Goal: Task Accomplishment & Management: Use online tool/utility

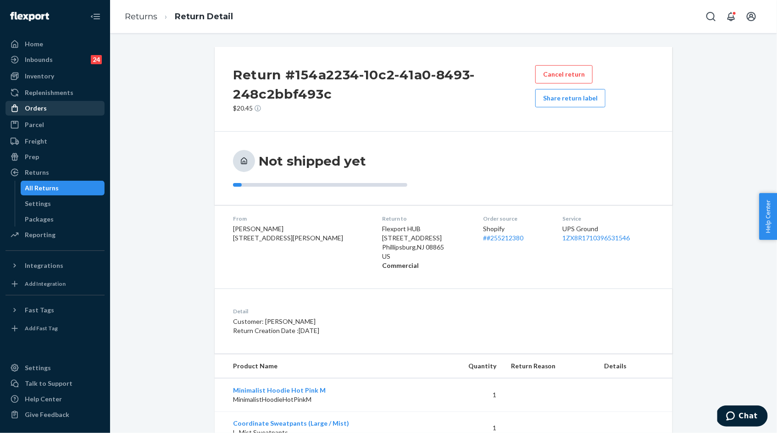
click at [40, 106] on div "Orders" at bounding box center [36, 108] width 22 height 9
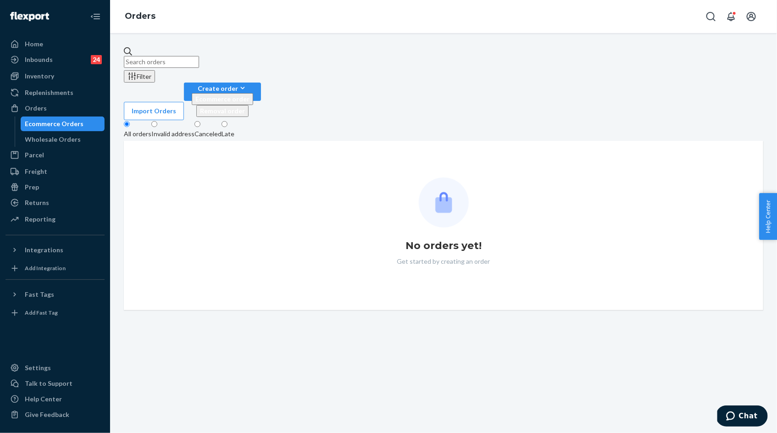
click at [153, 57] on input "text" at bounding box center [161, 62] width 75 height 12
paste input "#255166966"
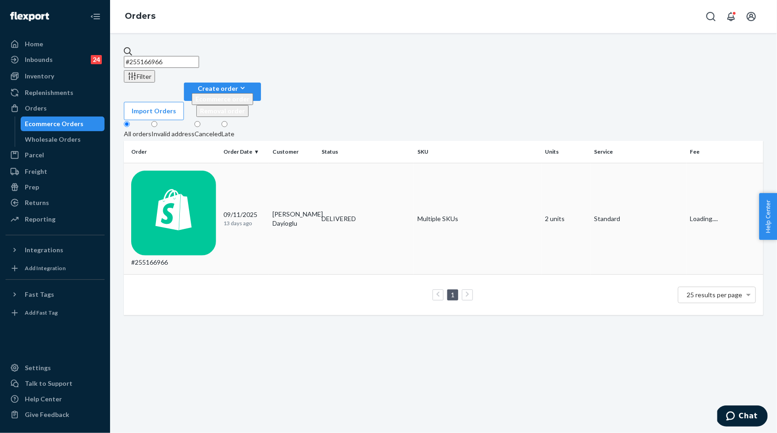
type input "#255166966"
click at [238, 210] on div "[DATE] [DATE]" at bounding box center [244, 218] width 42 height 17
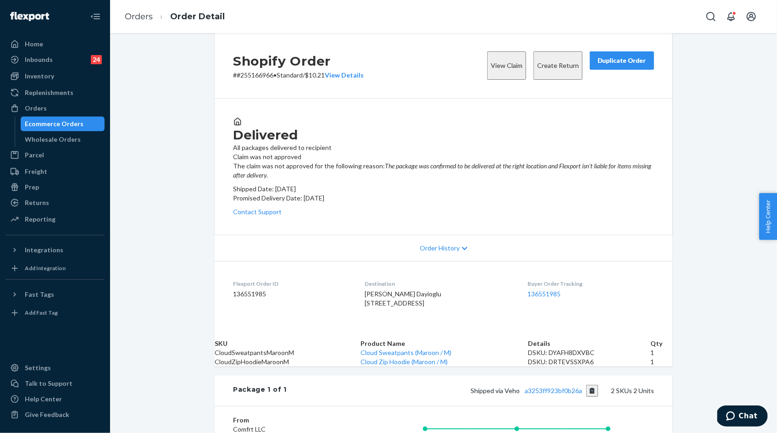
click at [623, 70] on button "Duplicate Order" at bounding box center [622, 60] width 64 height 18
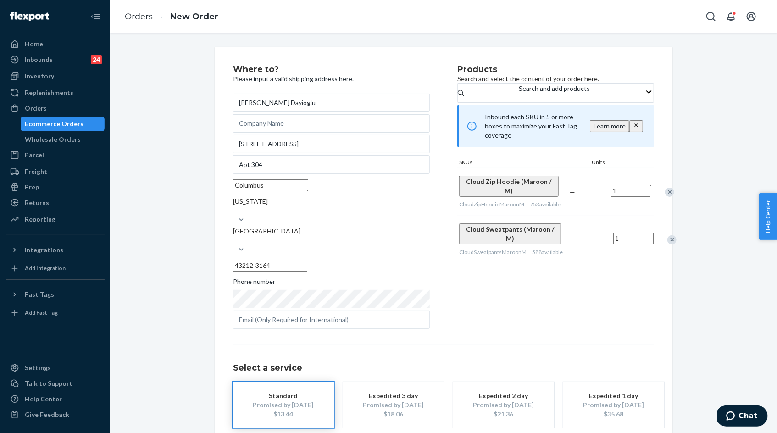
click at [494, 316] on div "Where to? Please input a valid shipping address here. [PERSON_NAME] Dayioglu [S…" at bounding box center [443, 265] width 421 height 400
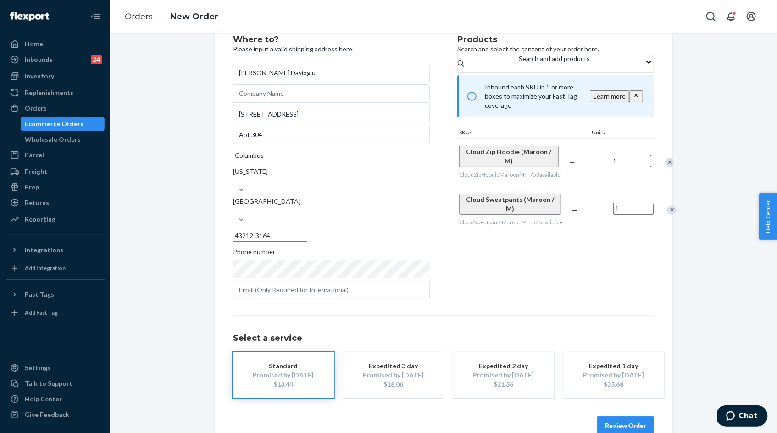
click at [626, 417] on button "Review Order" at bounding box center [625, 426] width 57 height 18
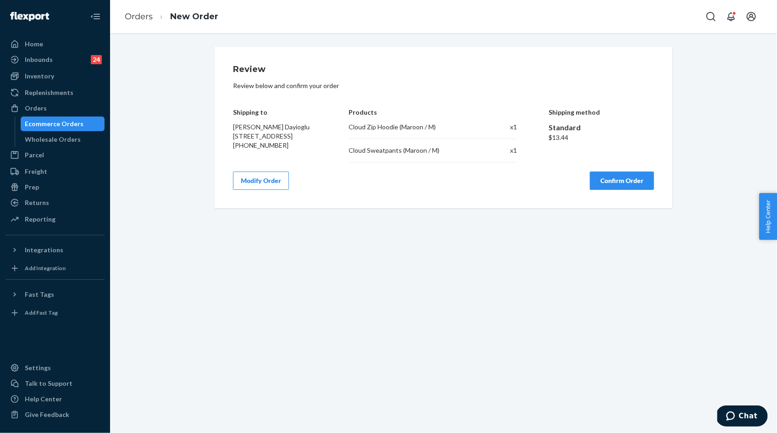
click at [235, 126] on span "[PERSON_NAME] Dayioglu [STREET_ADDRESS]" at bounding box center [271, 131] width 77 height 17
drag, startPoint x: 235, startPoint y: 126, endPoint x: 286, endPoint y: 146, distance: 54.2
click at [286, 146] on div "[PERSON_NAME] Dayioglu [STREET_ADDRESS] [PHONE_NUMBER]" at bounding box center [275, 137] width 84 height 28
click at [307, 140] on span "[PERSON_NAME] Dayioglu [STREET_ADDRESS]" at bounding box center [271, 131] width 77 height 17
copy span "[PERSON_NAME] Dayioglu [STREET_ADDRESS]"
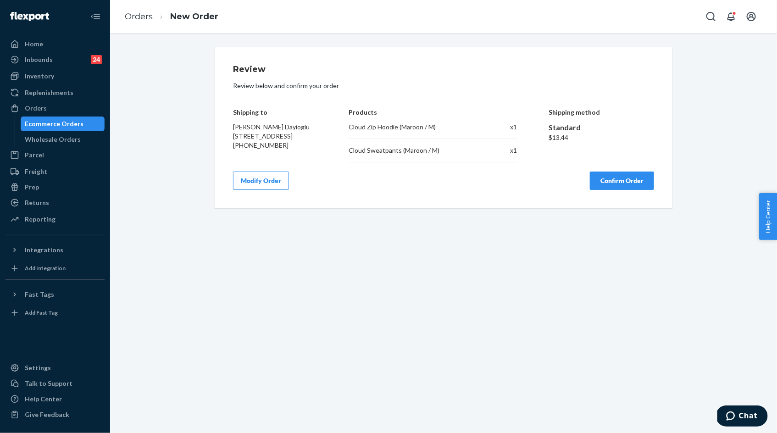
click at [368, 131] on div "Cloud Zip Hoodie (Maroon / M)" at bounding box center [415, 127] width 133 height 9
copy div "Cloud Zip Hoodie (Maroon / M)"
click at [443, 151] on div "Cloud Sweatpants (Maroon / M)" at bounding box center [415, 150] width 133 height 9
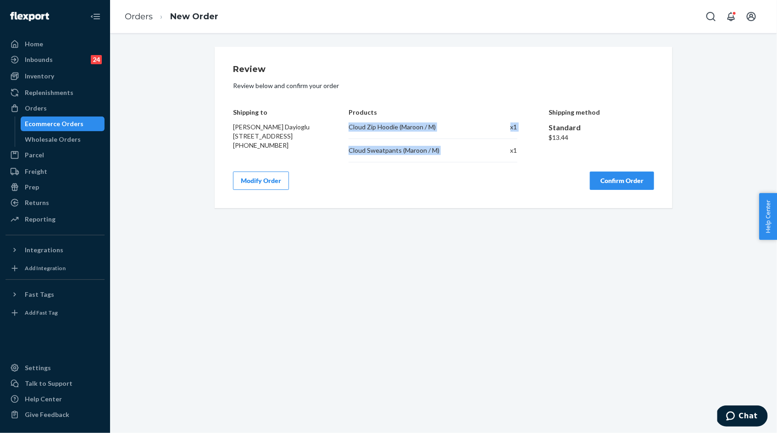
copy div "Cloud Zip Hoodie (Maroon / M) x 1 Cloud Sweatpants (Maroon / M)"
click at [613, 188] on button "Confirm Order" at bounding box center [622, 181] width 64 height 18
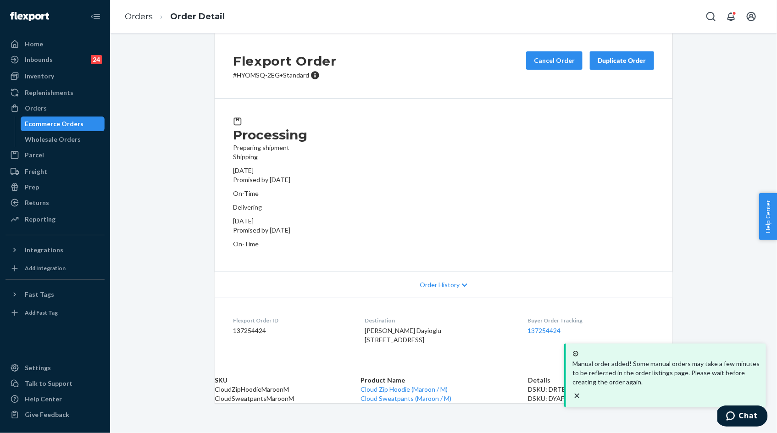
click at [258, 80] on p "# HYOMSQ-2EG • Standard" at bounding box center [285, 75] width 104 height 9
drag, startPoint x: 258, startPoint y: 89, endPoint x: 270, endPoint y: 89, distance: 12.4
click at [270, 80] on p "# HYOMSQ-2EG • Standard" at bounding box center [285, 75] width 104 height 9
copy p "HYOMSQ-2EG"
